Goal: Check status: Check status

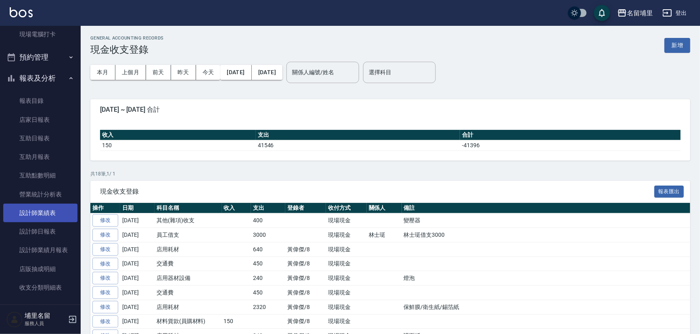
scroll to position [183, 0]
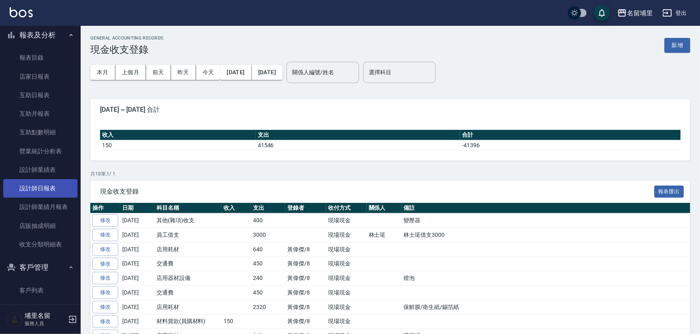
click at [44, 188] on link "設計師日報表" at bounding box center [40, 188] width 74 height 19
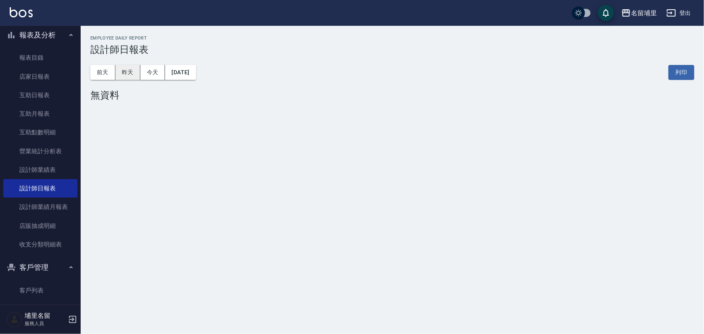
click at [120, 79] on button "昨天" at bounding box center [127, 72] width 25 height 15
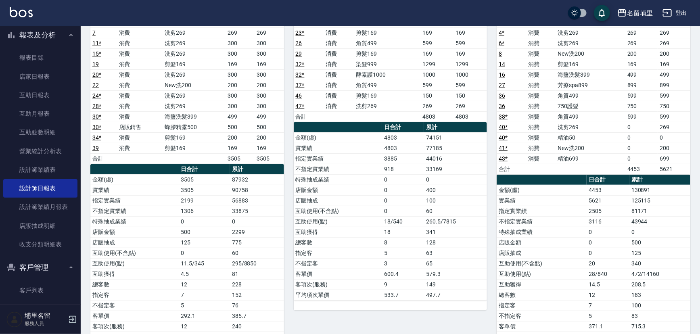
scroll to position [36, 0]
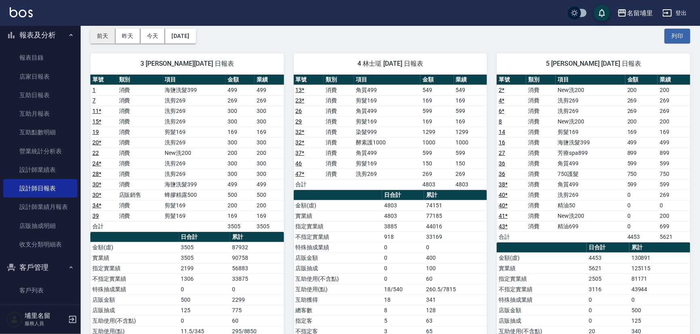
click at [96, 39] on button "前天" at bounding box center [102, 36] width 25 height 15
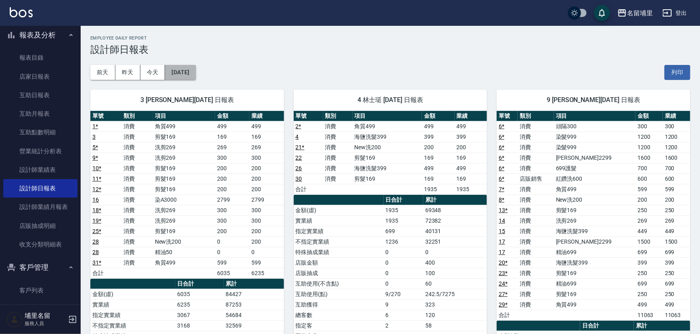
click at [195, 74] on button "[DATE]" at bounding box center [180, 72] width 31 height 15
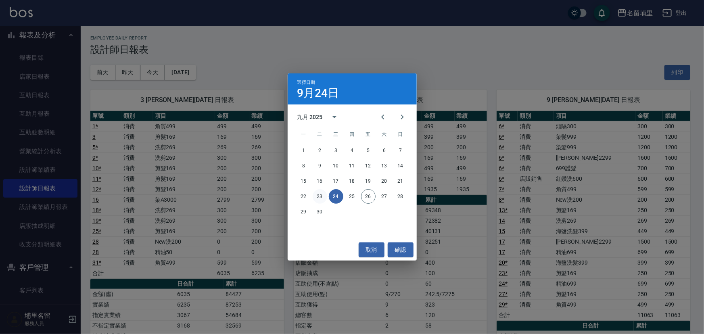
click at [322, 195] on button "23" at bounding box center [320, 196] width 15 height 15
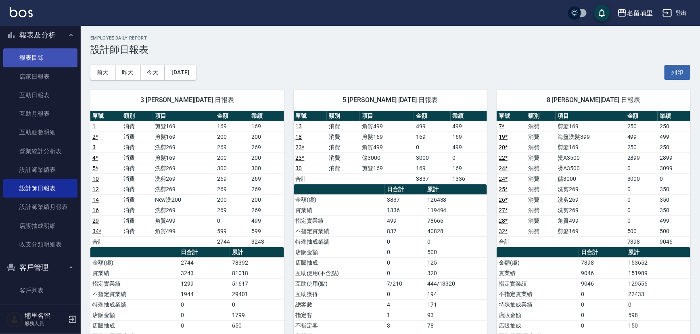
click at [26, 49] on link "報表目錄" at bounding box center [40, 57] width 74 height 19
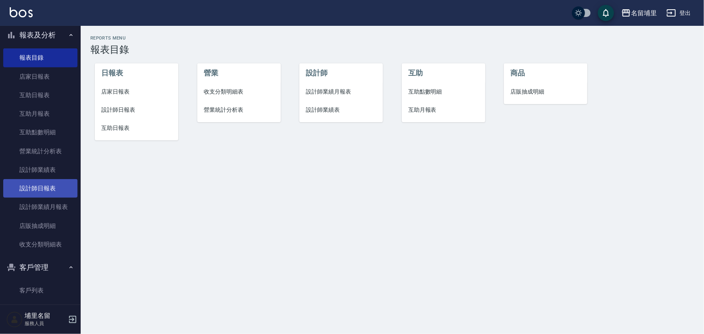
click at [50, 190] on link "設計師日報表" at bounding box center [40, 188] width 74 height 19
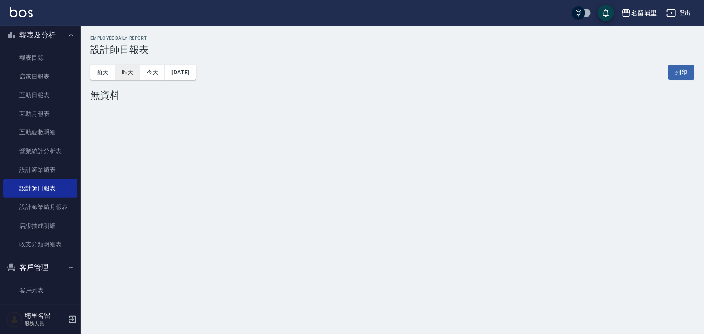
click at [137, 70] on button "昨天" at bounding box center [127, 72] width 25 height 15
